Goal: Find specific page/section: Find specific page/section

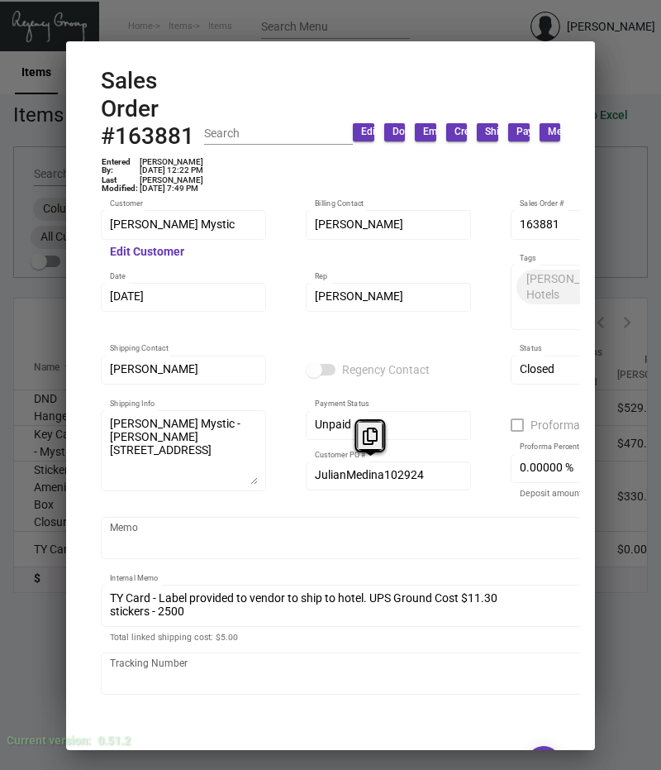
scroll to position [1067, 0]
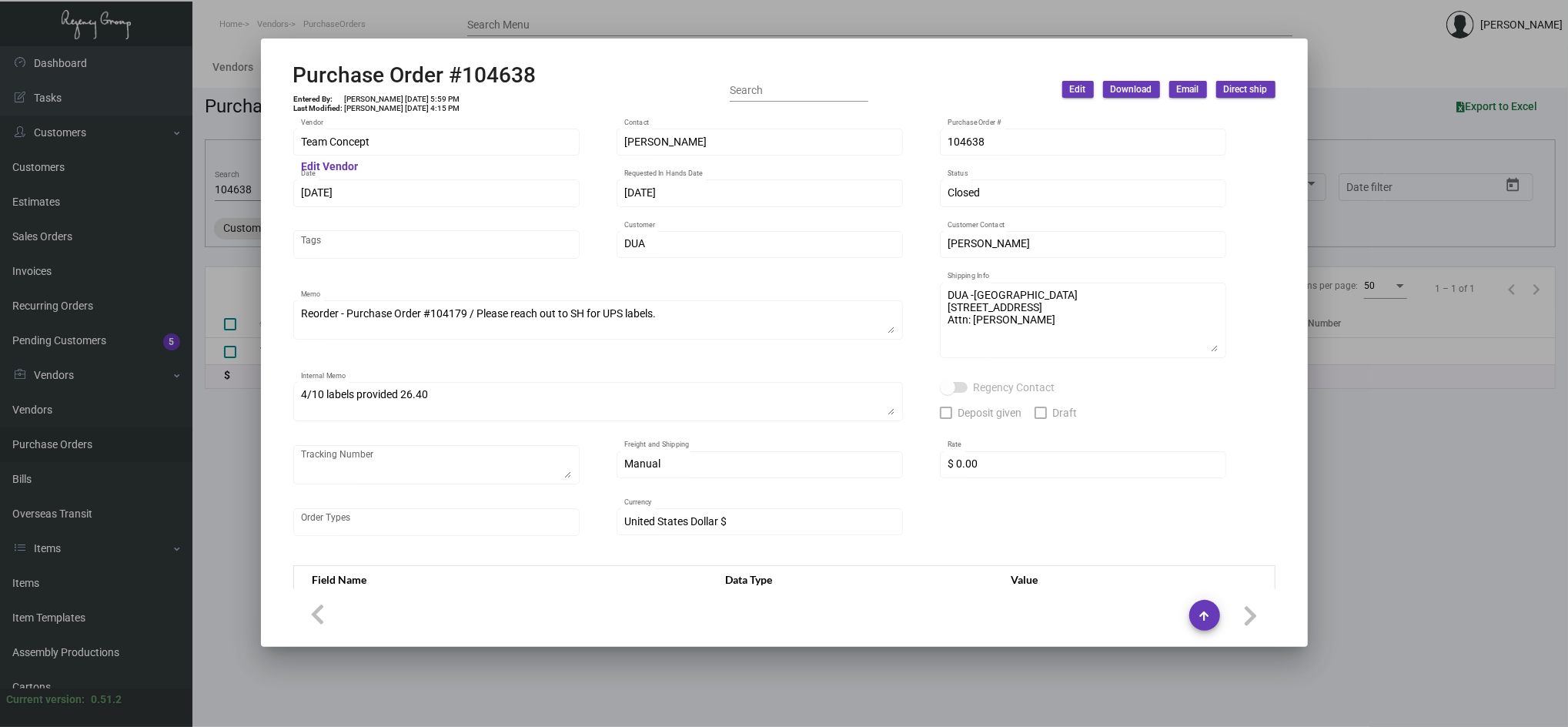
scroll to position [744, 0]
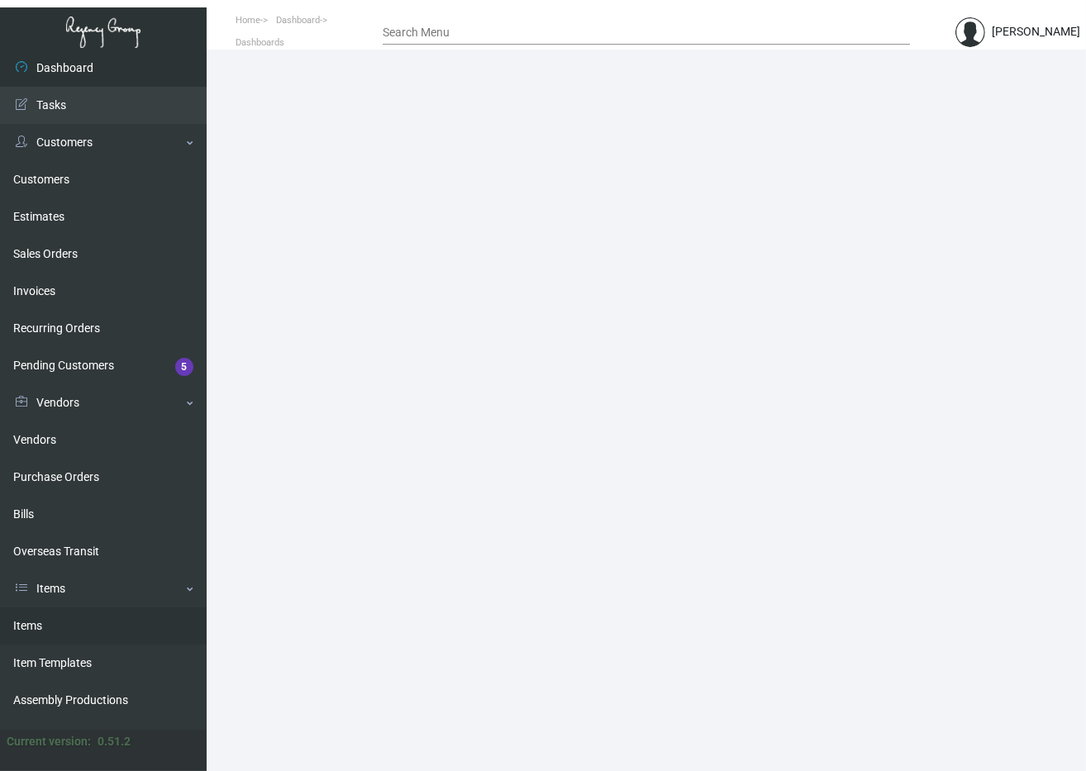
click at [69, 625] on link "Items" at bounding box center [103, 626] width 207 height 37
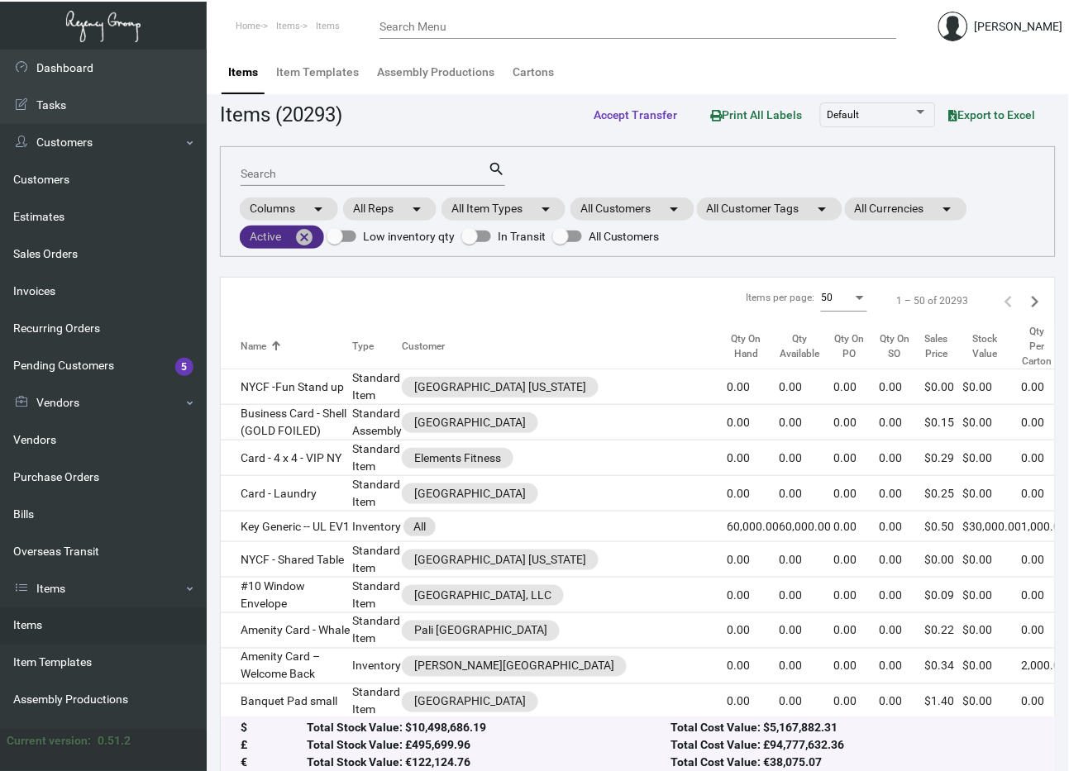
click at [298, 240] on mat-icon "cancel" at bounding box center [304, 237] width 20 height 20
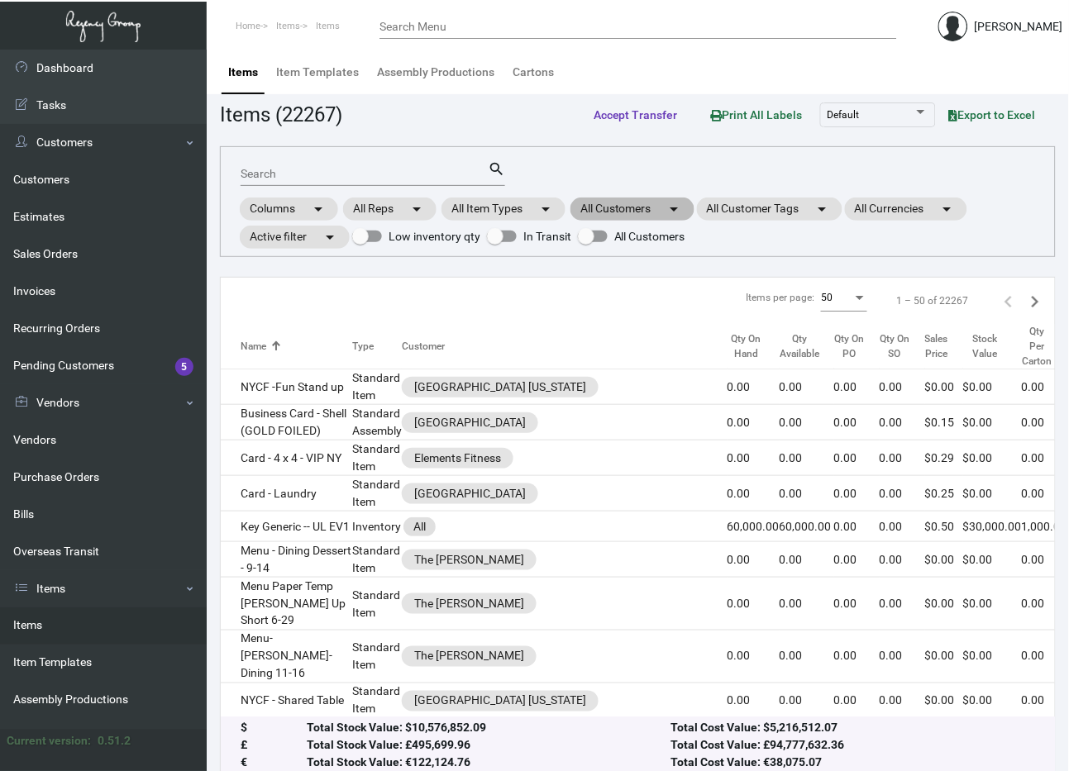
click at [615, 204] on mat-chip "All Customers arrow_drop_down" at bounding box center [632, 209] width 124 height 23
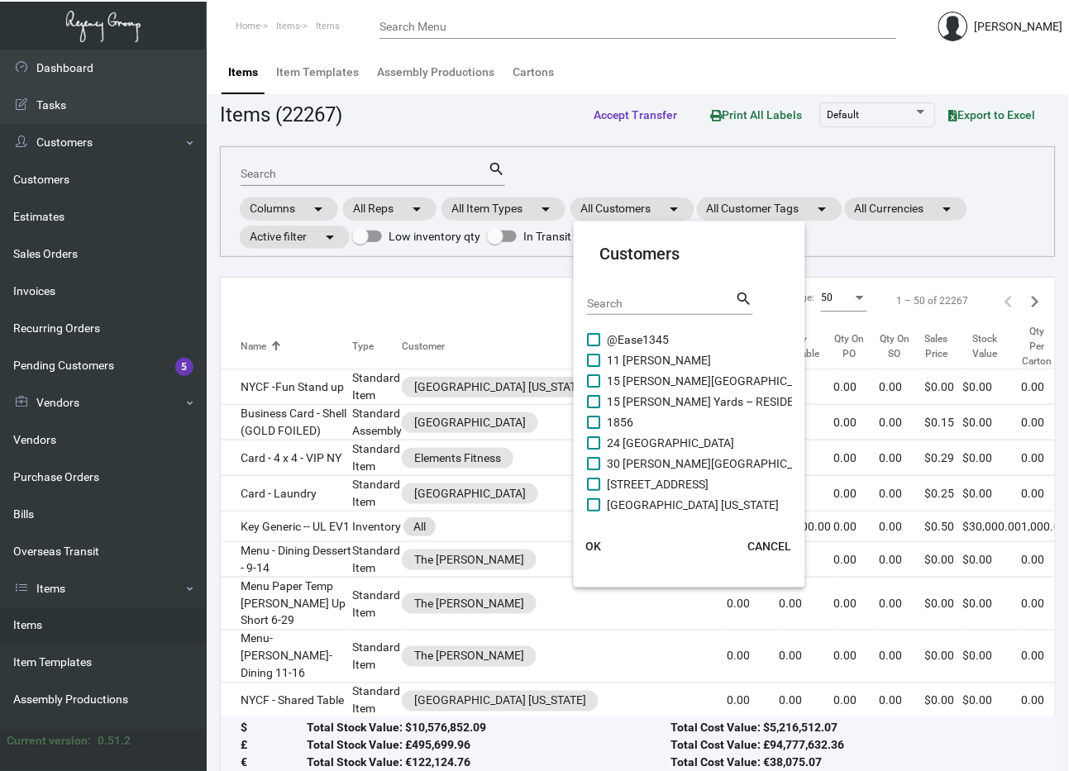
click at [655, 296] on div "Search" at bounding box center [661, 302] width 149 height 26
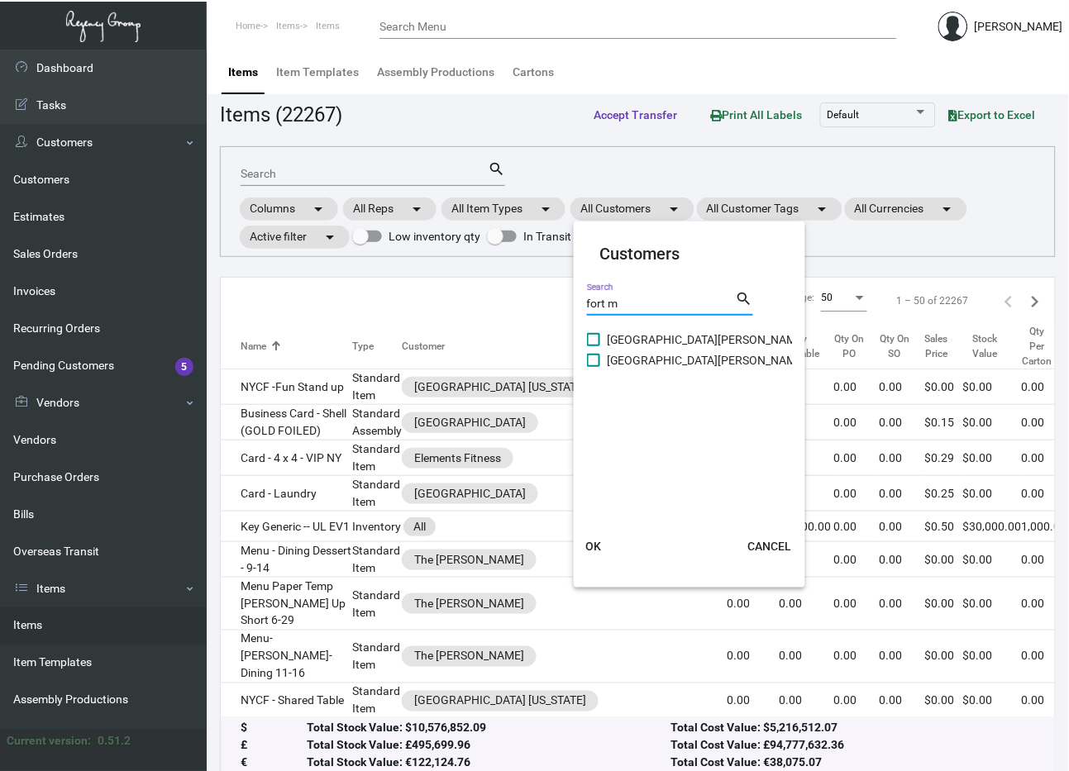
type input "fort m"
click at [598, 360] on span at bounding box center [593, 360] width 13 height 13
click at [594, 367] on input "Margaritaville Fort Meyers Beach Resort" at bounding box center [593, 367] width 1 height 1
checkbox input "true"
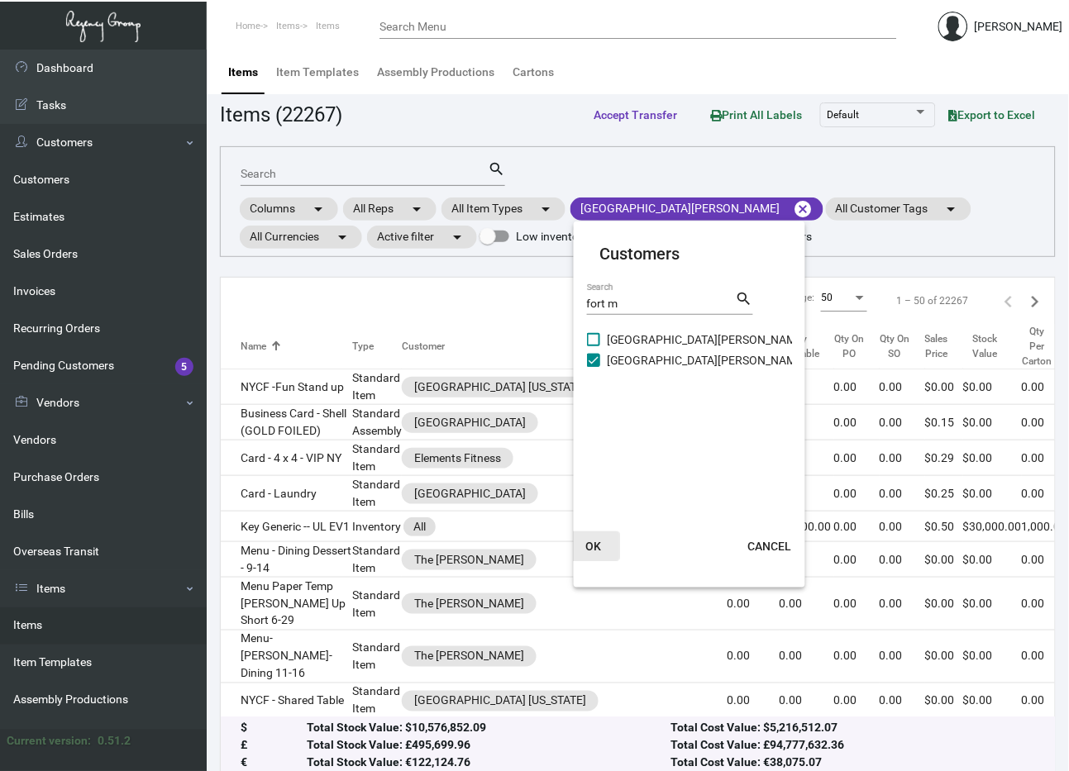
click at [590, 548] on span "OK" at bounding box center [593, 546] width 16 height 13
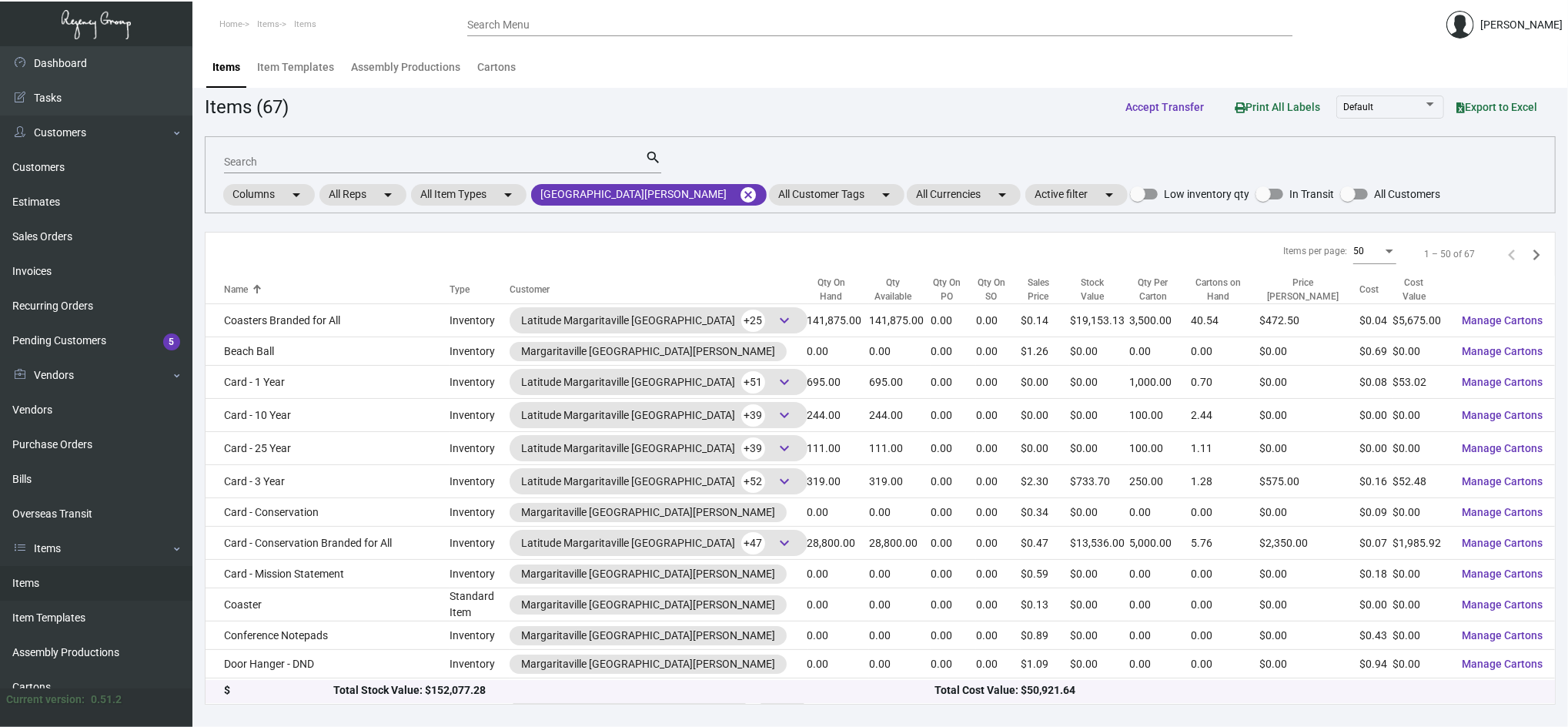
click at [807, 287] on div "Qty On Hand" at bounding box center [831, 289] width 47 height 28
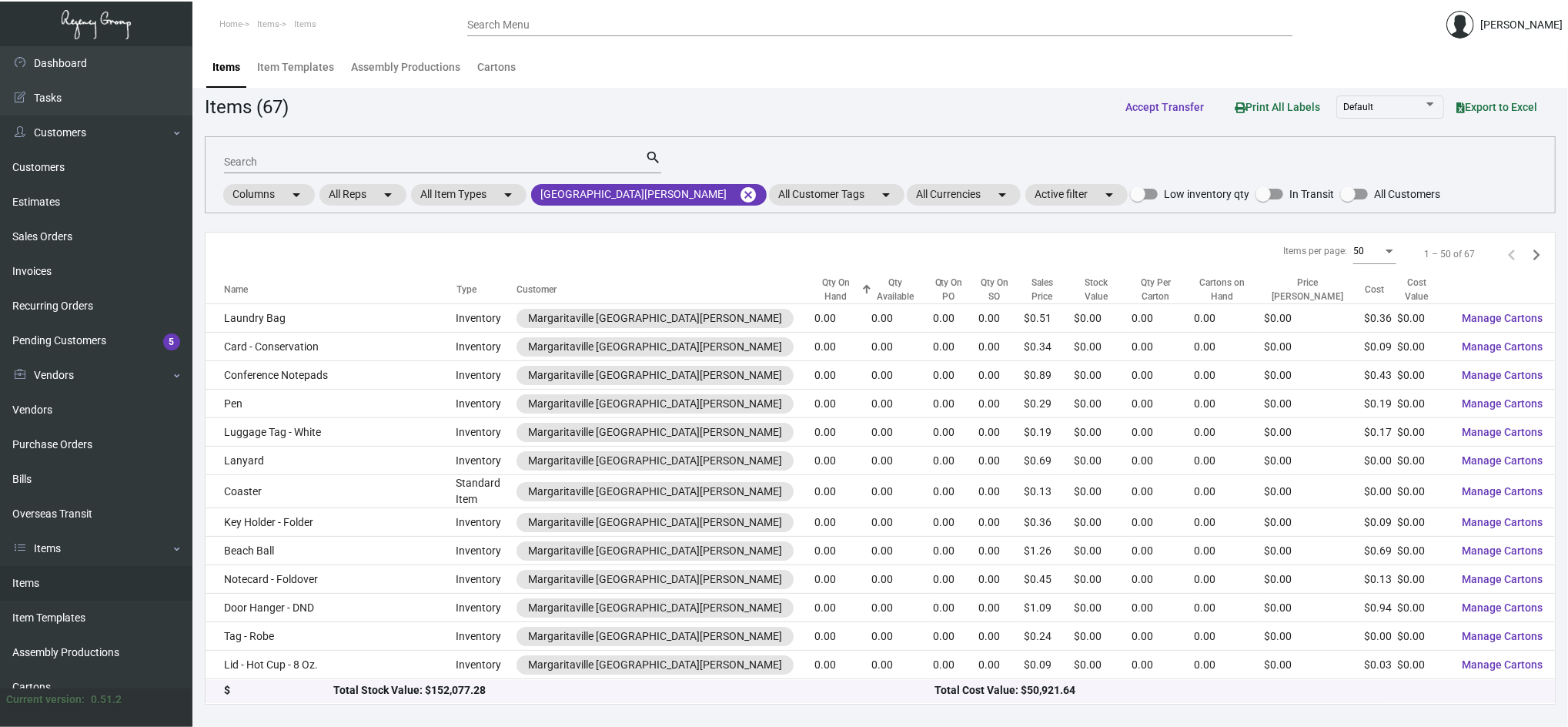
click at [753, 287] on th "Customer" at bounding box center [666, 289] width 298 height 29
click at [815, 291] on div "Qty On Hand" at bounding box center [836, 289] width 44 height 28
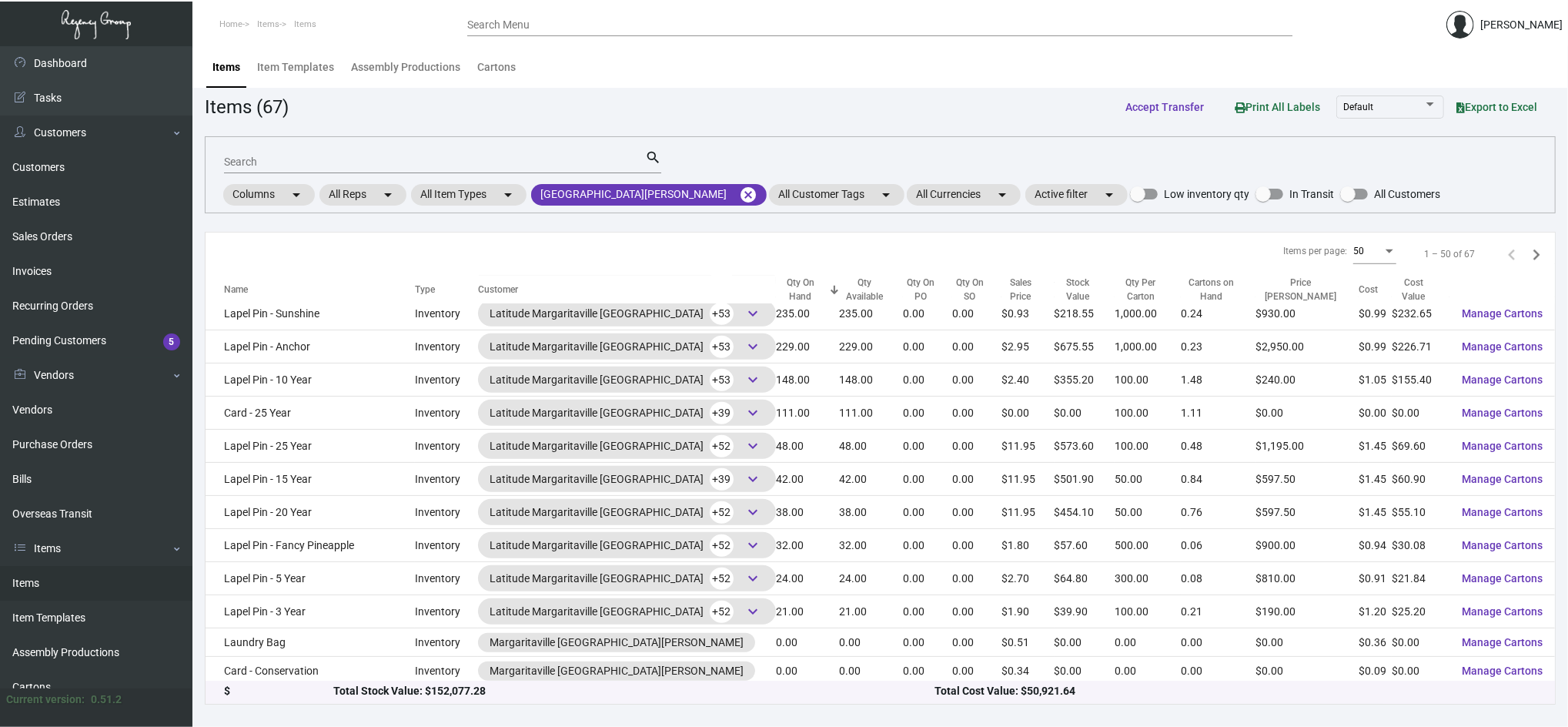
scroll to position [998, 0]
